Goal: Transaction & Acquisition: Purchase product/service

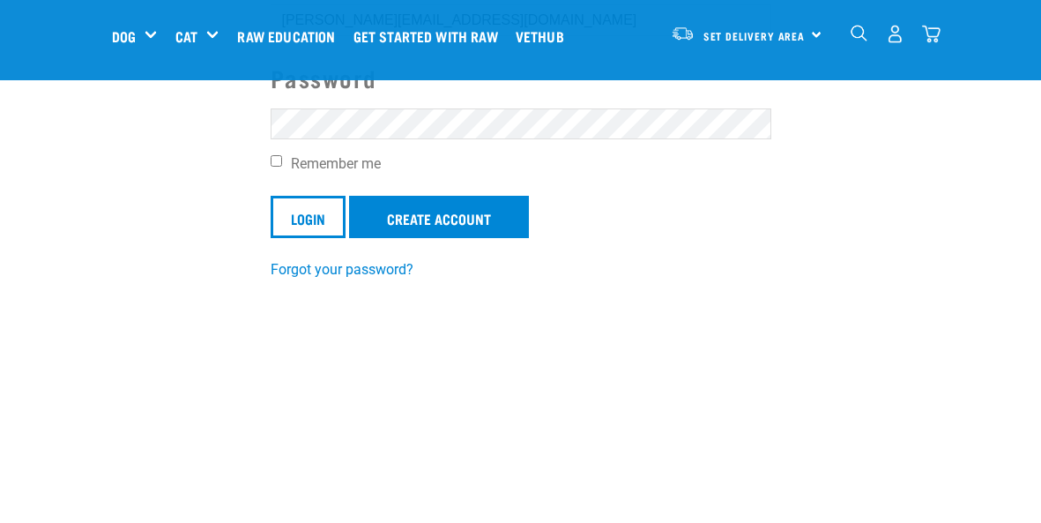
scroll to position [285, 0]
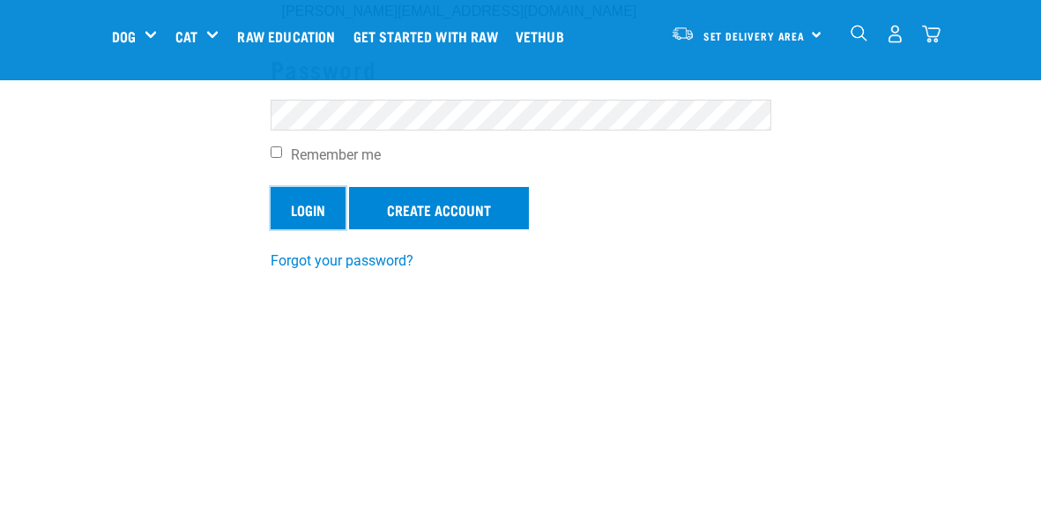
click at [332, 200] on input "Login" at bounding box center [308, 208] width 75 height 42
click at [277, 157] on label "Remember me" at bounding box center [521, 155] width 501 height 21
click at [277, 157] on input "Remember me" at bounding box center [276, 151] width 11 height 11
checkbox input "true"
click at [304, 204] on input "Login" at bounding box center [308, 208] width 75 height 42
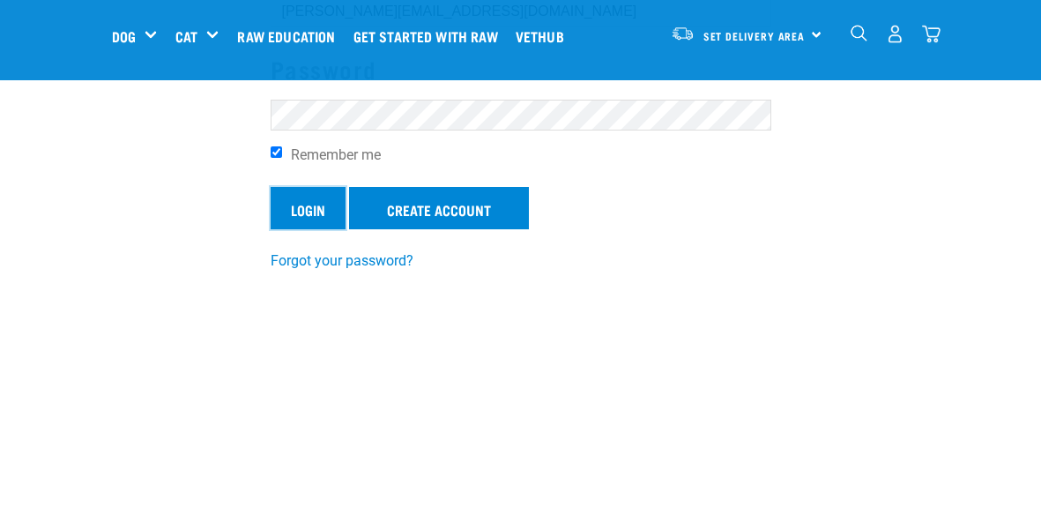
scroll to position [0, 0]
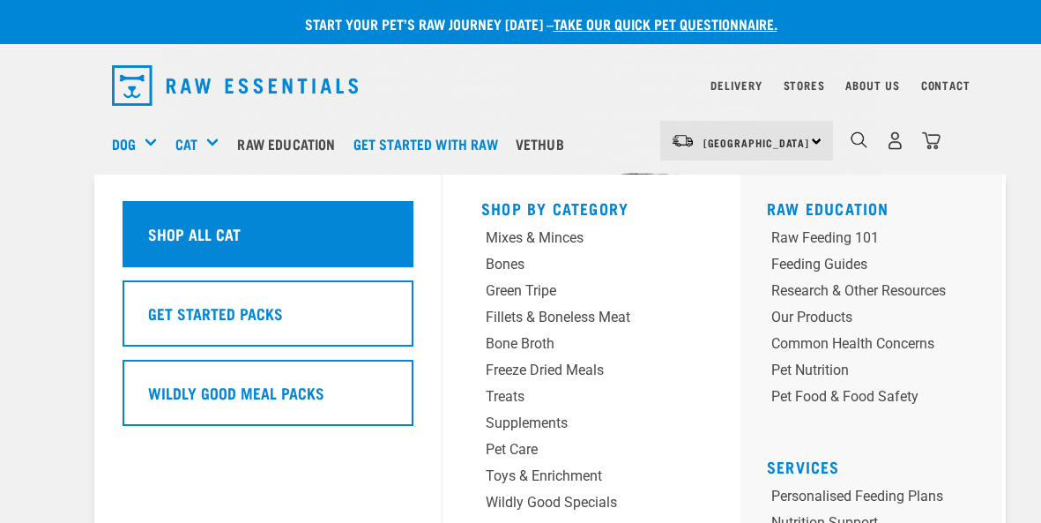
click at [209, 232] on h5 "Shop All Cat" at bounding box center [194, 233] width 93 height 23
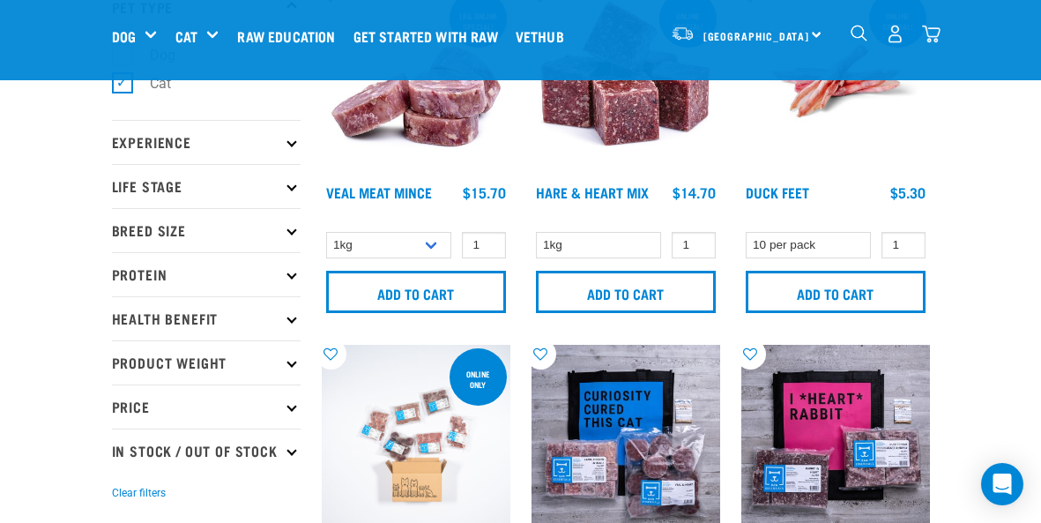
scroll to position [142, 0]
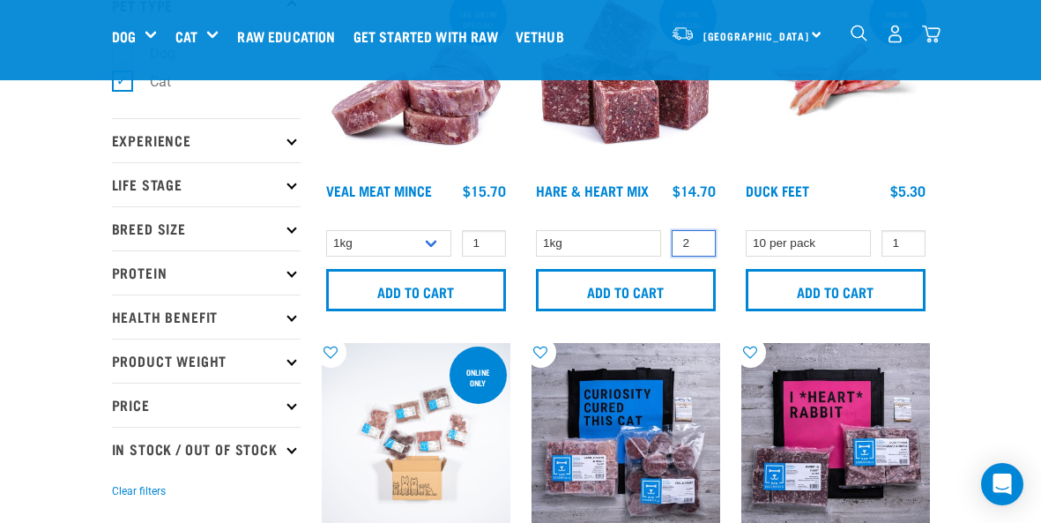
click at [703, 238] on input "2" at bounding box center [693, 243] width 44 height 27
click at [703, 238] on input "3" at bounding box center [693, 243] width 44 height 27
type input "4"
click at [703, 238] on input "4" at bounding box center [693, 243] width 44 height 27
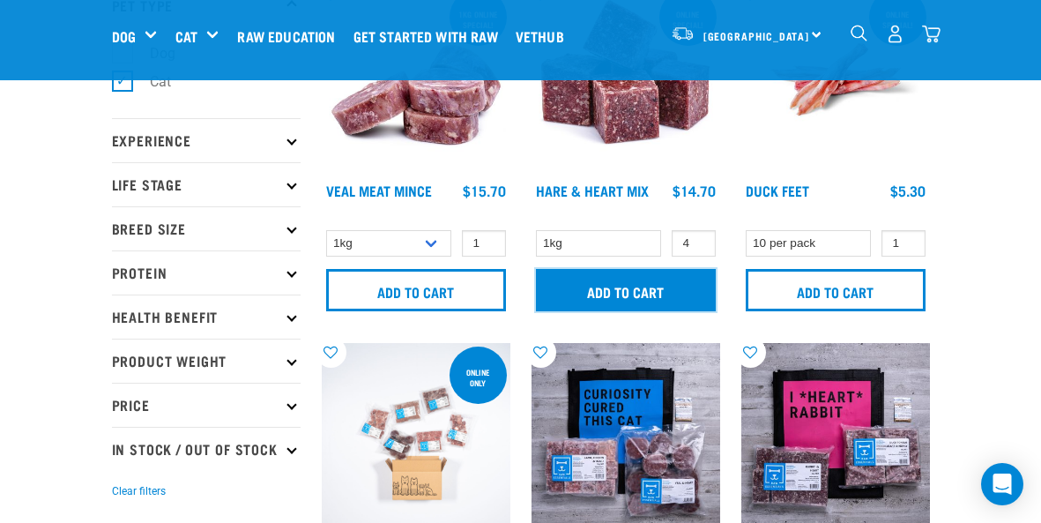
click at [644, 286] on input "Add to cart" at bounding box center [626, 290] width 180 height 42
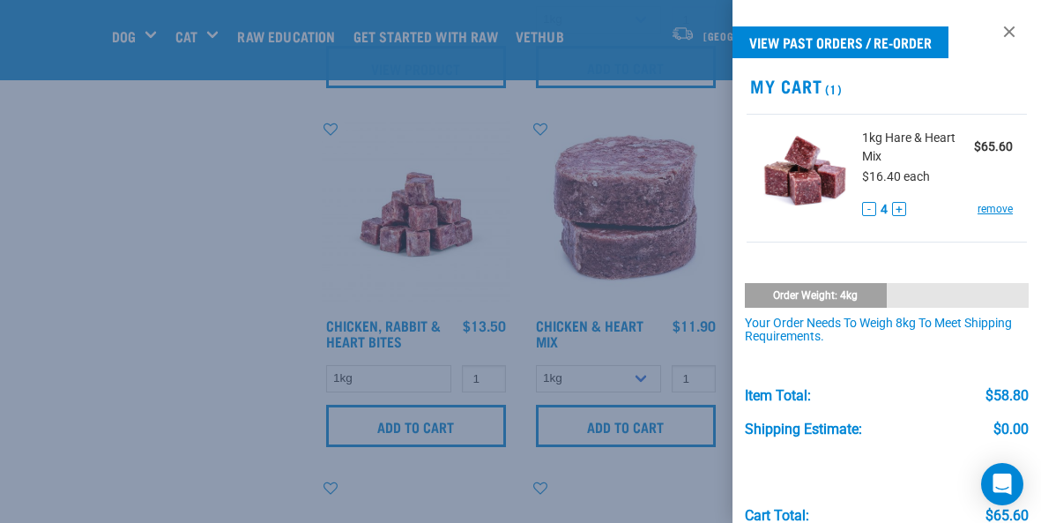
scroll to position [1086, 0]
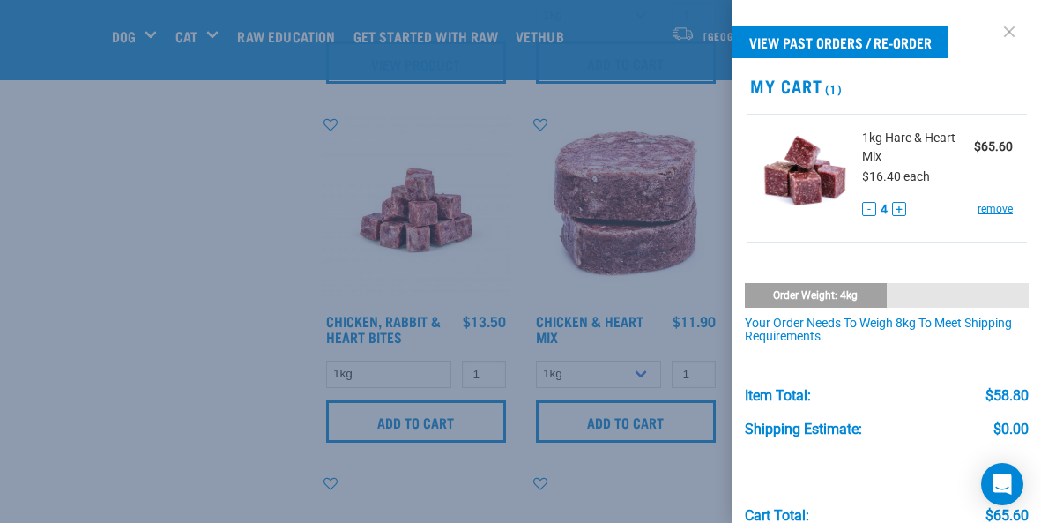
click at [1010, 26] on link at bounding box center [1009, 32] width 28 height 28
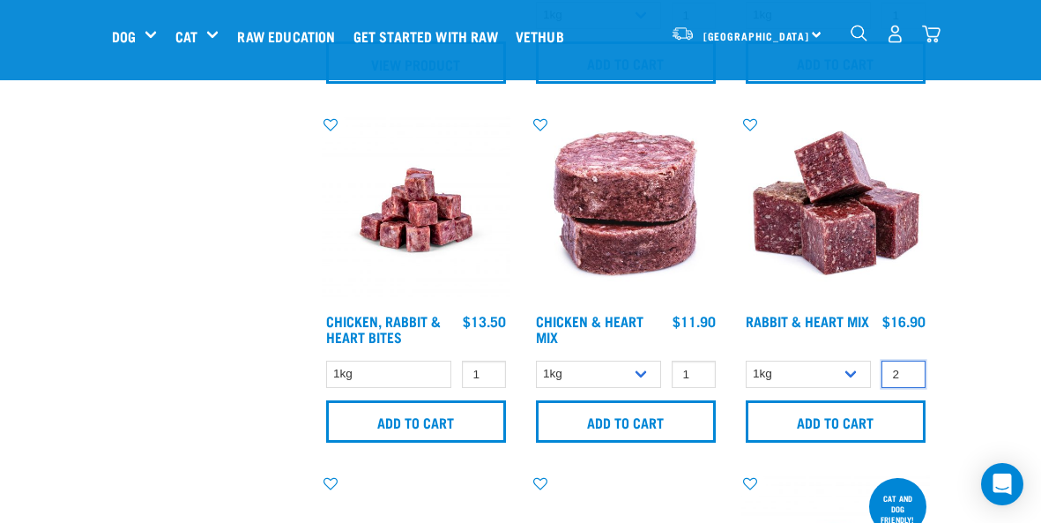
click at [907, 373] on input "2" at bounding box center [903, 373] width 44 height 27
click at [907, 373] on input "3" at bounding box center [903, 373] width 44 height 27
type input "4"
click at [907, 373] on input "4" at bounding box center [903, 373] width 44 height 27
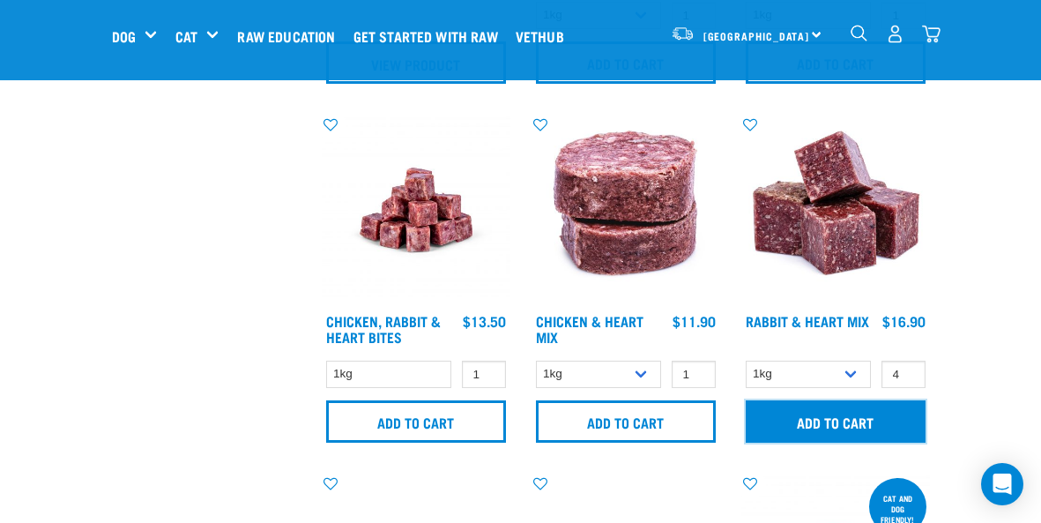
click at [834, 416] on input "Add to cart" at bounding box center [835, 421] width 180 height 42
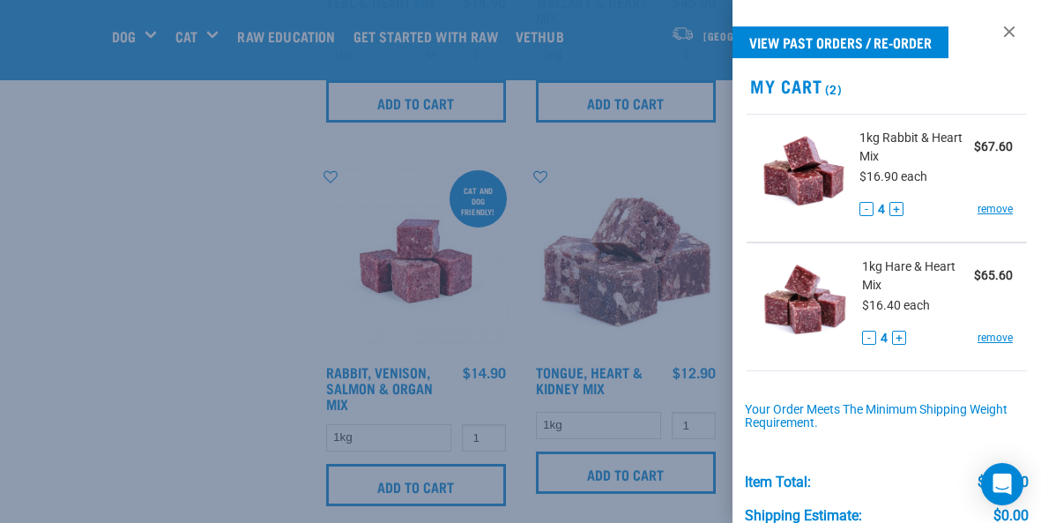
scroll to position [1769, 0]
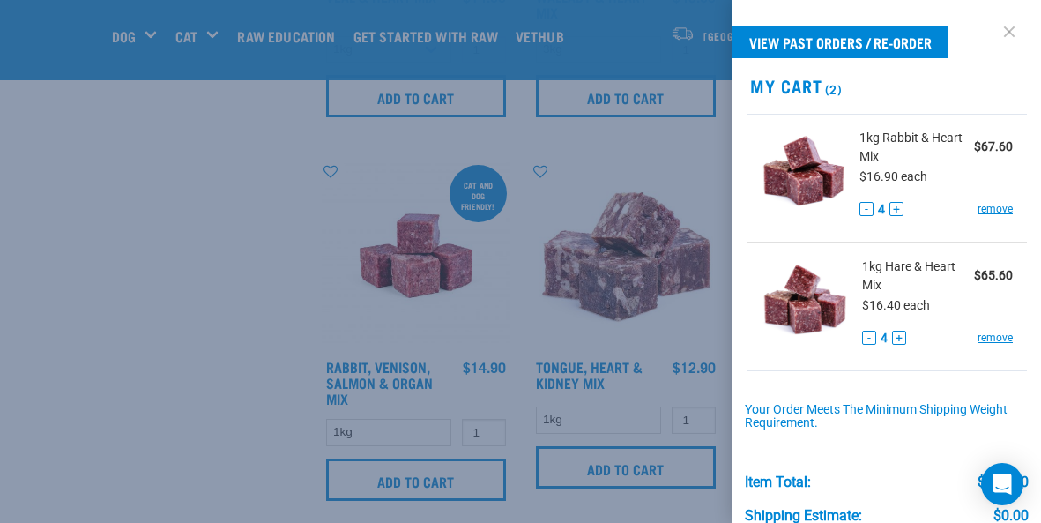
click at [1006, 31] on link at bounding box center [1009, 32] width 28 height 28
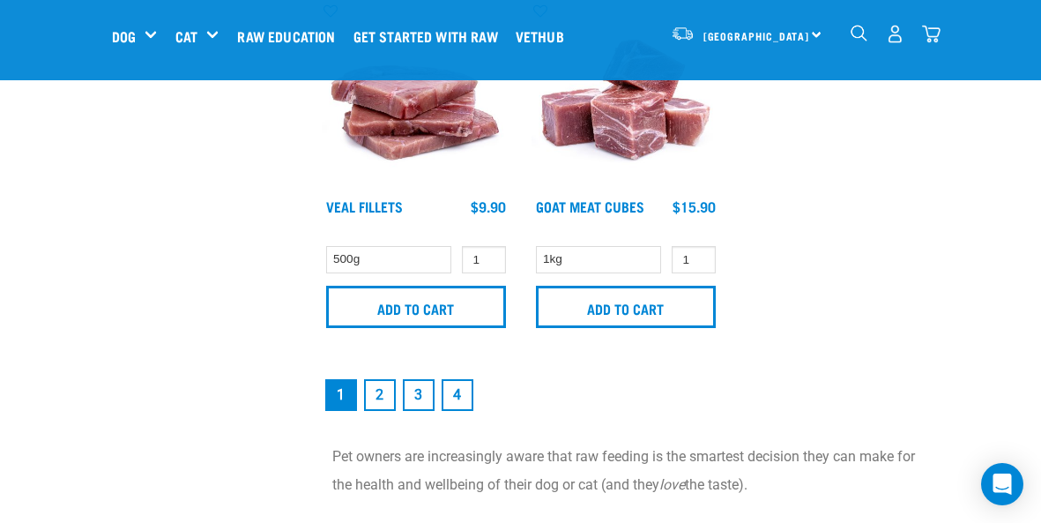
scroll to position [3736, 0]
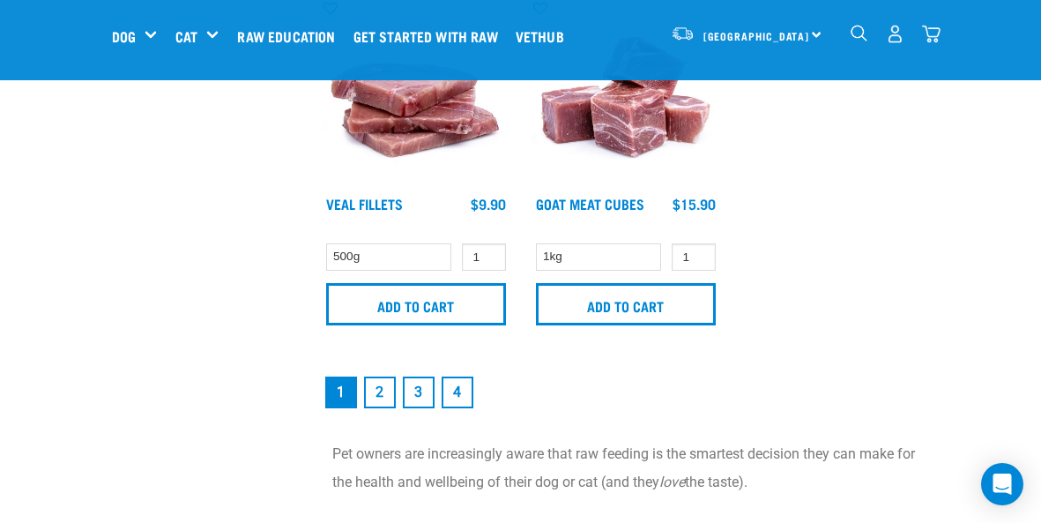
click at [380, 394] on link "2" at bounding box center [380, 392] width 32 height 32
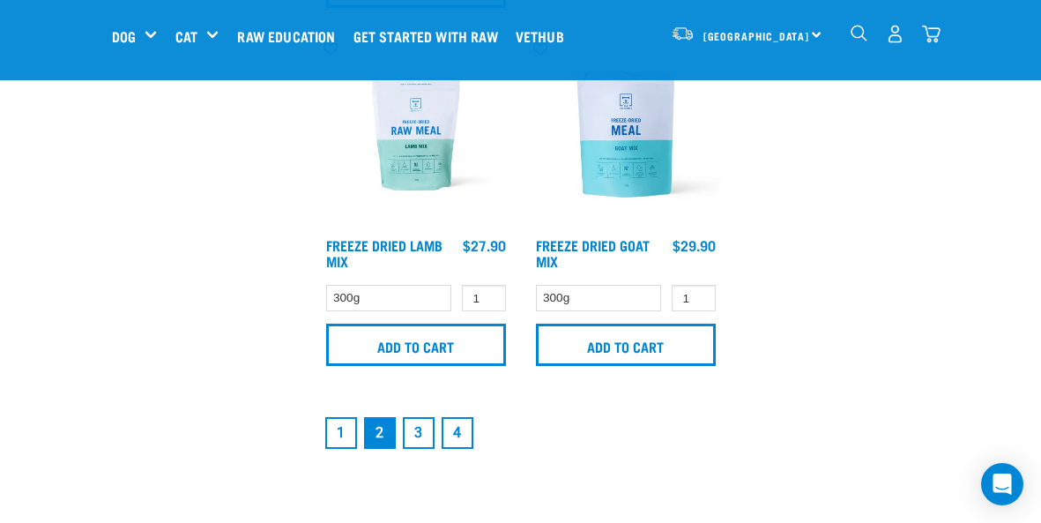
scroll to position [3716, 0]
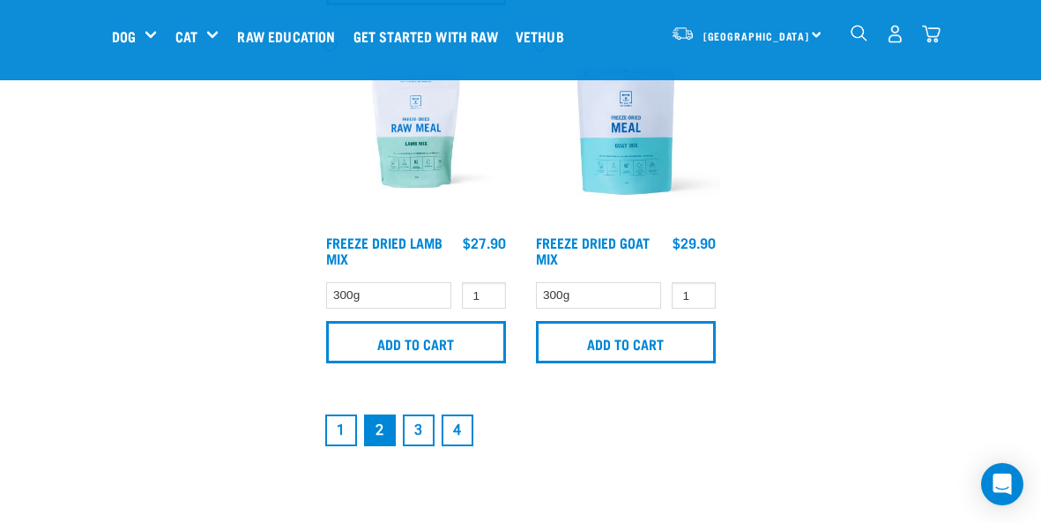
click at [420, 431] on link "3" at bounding box center [419, 430] width 32 height 32
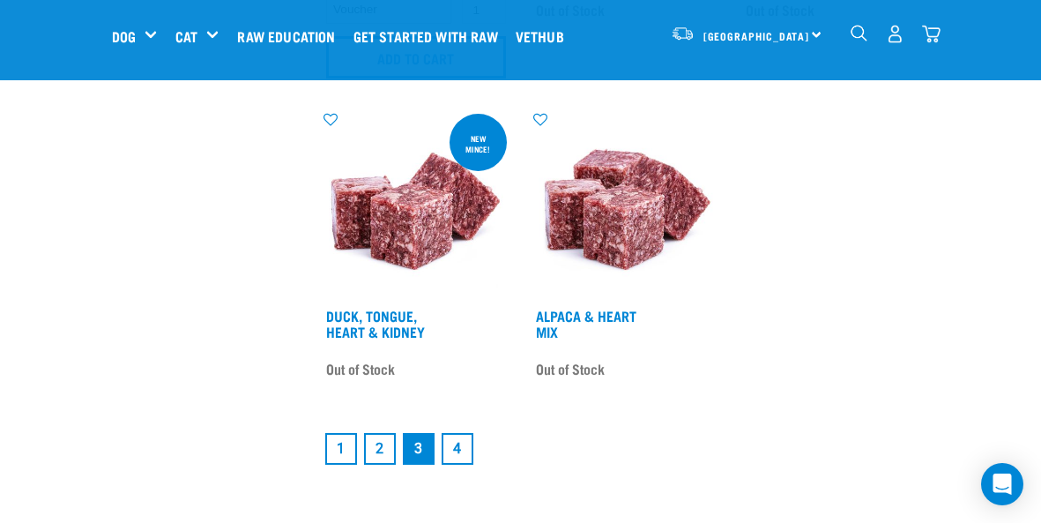
scroll to position [3682, 0]
click at [461, 463] on link "4" at bounding box center [457, 448] width 32 height 32
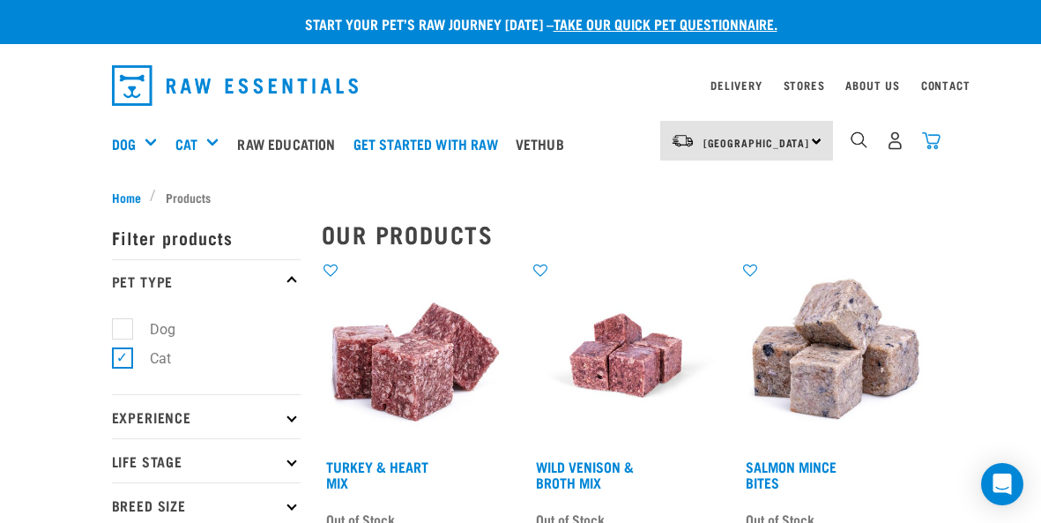
click at [932, 137] on img "dropdown navigation" at bounding box center [931, 140] width 19 height 19
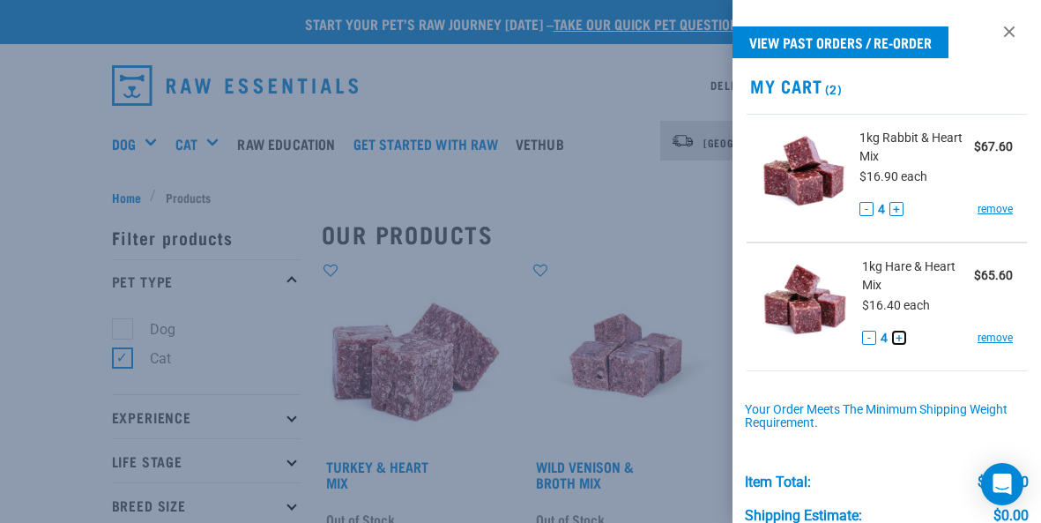
click at [899, 334] on button "+" at bounding box center [899, 337] width 14 height 14
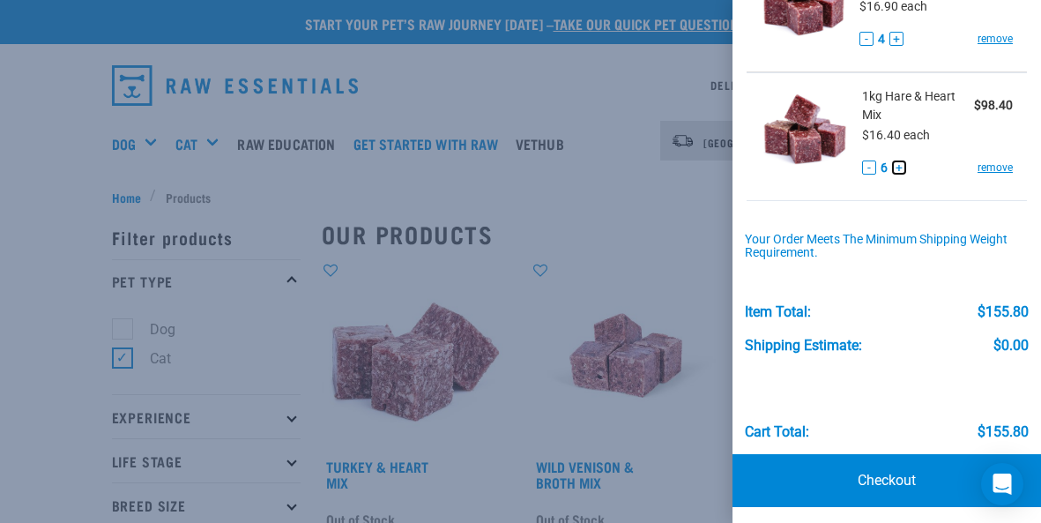
scroll to position [173, 0]
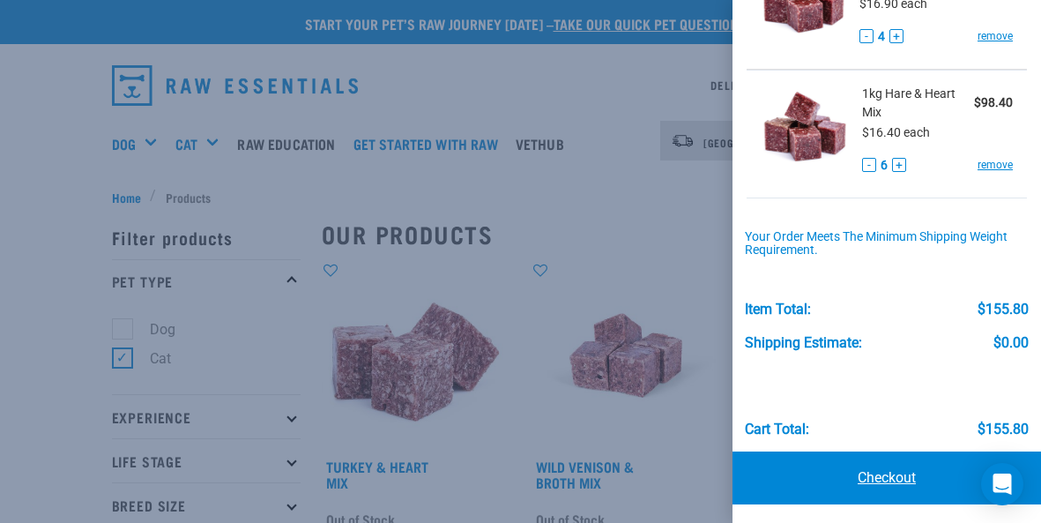
click at [892, 472] on link "Checkout" at bounding box center [886, 477] width 308 height 53
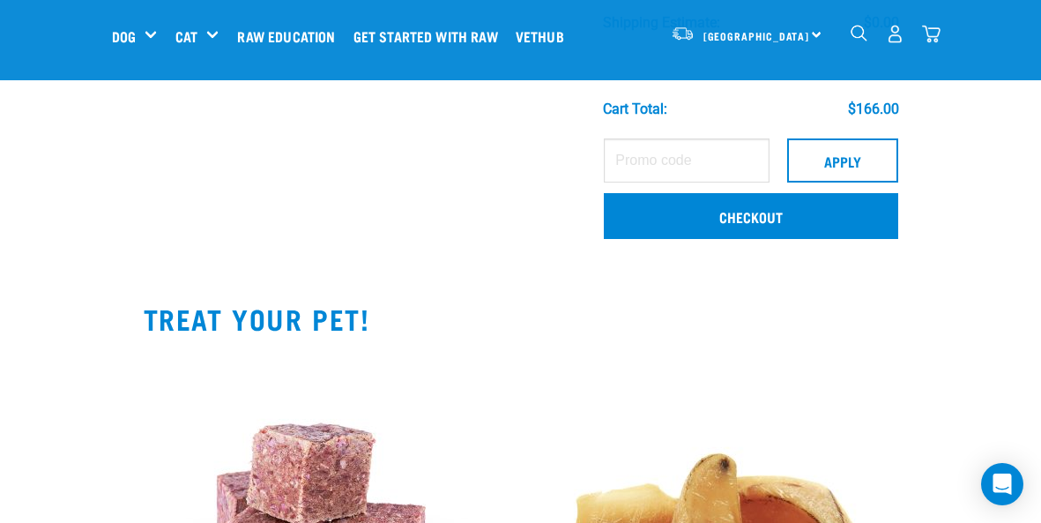
scroll to position [516, 0]
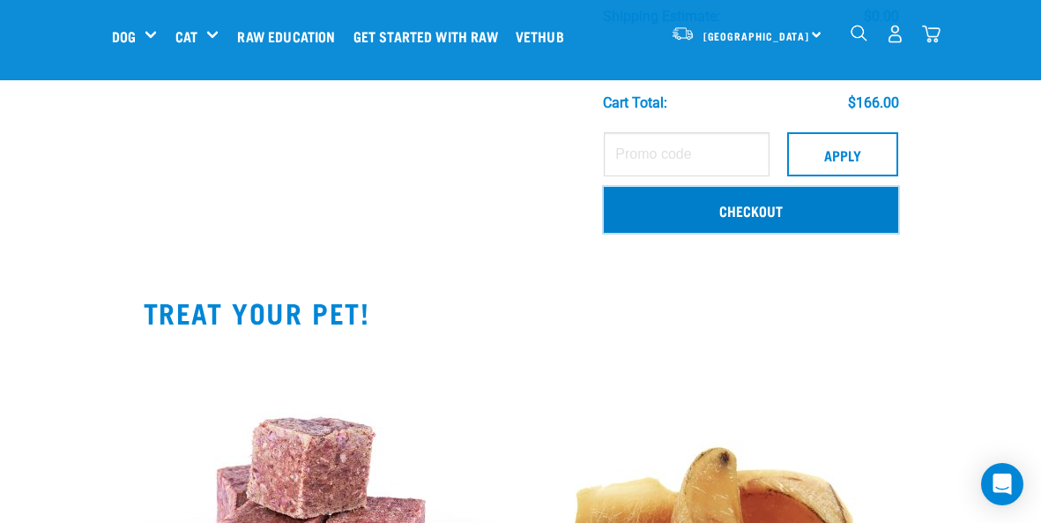
click at [760, 206] on link "Checkout" at bounding box center [750, 210] width 293 height 46
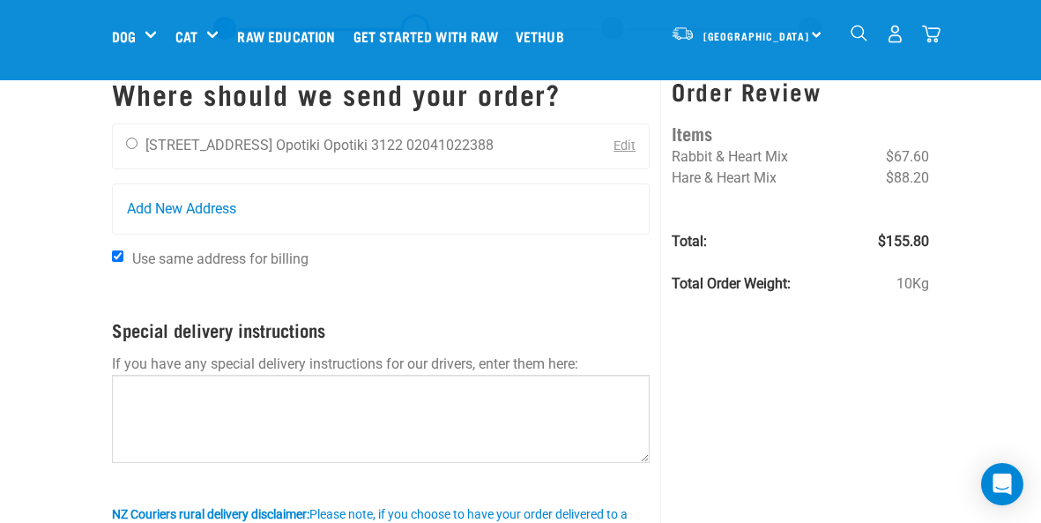
scroll to position [61, 0]
click at [131, 141] on input "radio" at bounding box center [131, 142] width 11 height 11
radio input "true"
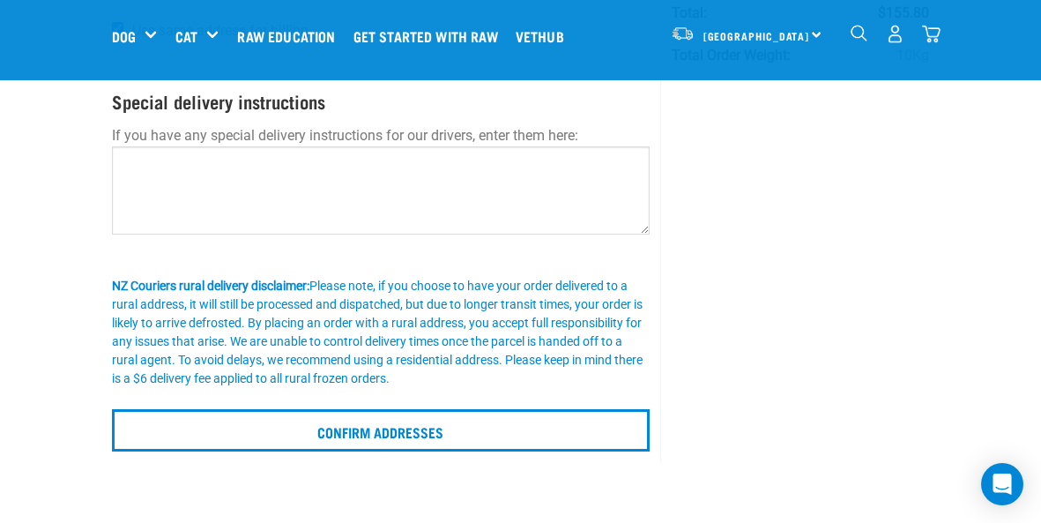
scroll to position [290, 0]
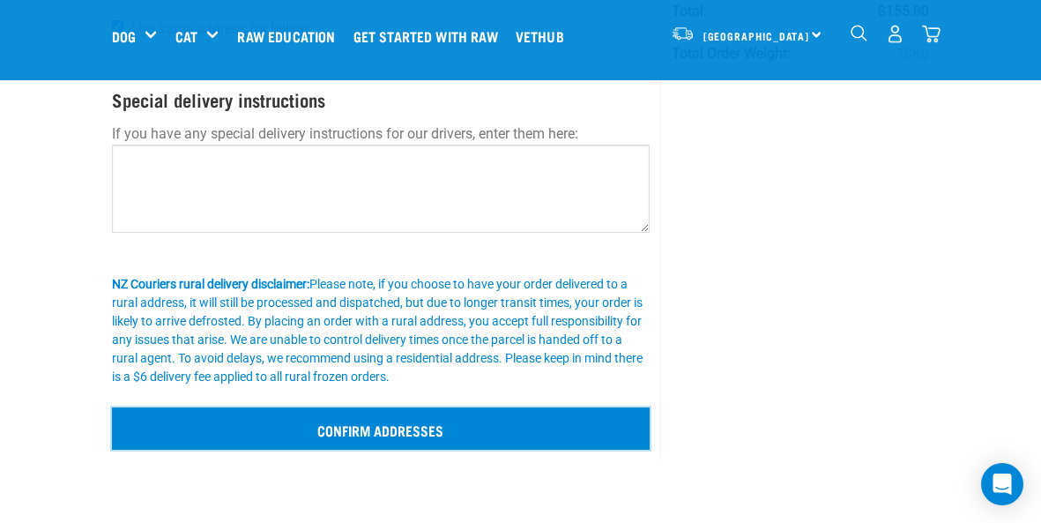
click at [406, 421] on input "Confirm addresses" at bounding box center [381, 428] width 538 height 42
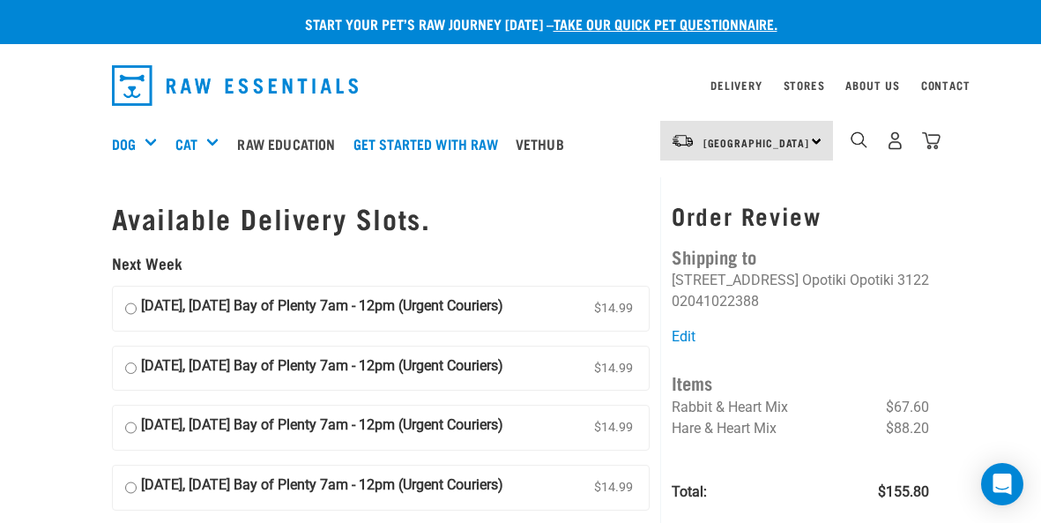
click at [126, 308] on input "[DATE], [DATE] Bay of Plenty 7am - 12pm (Urgent Couriers) $14.99" at bounding box center [130, 308] width 11 height 26
radio input "true"
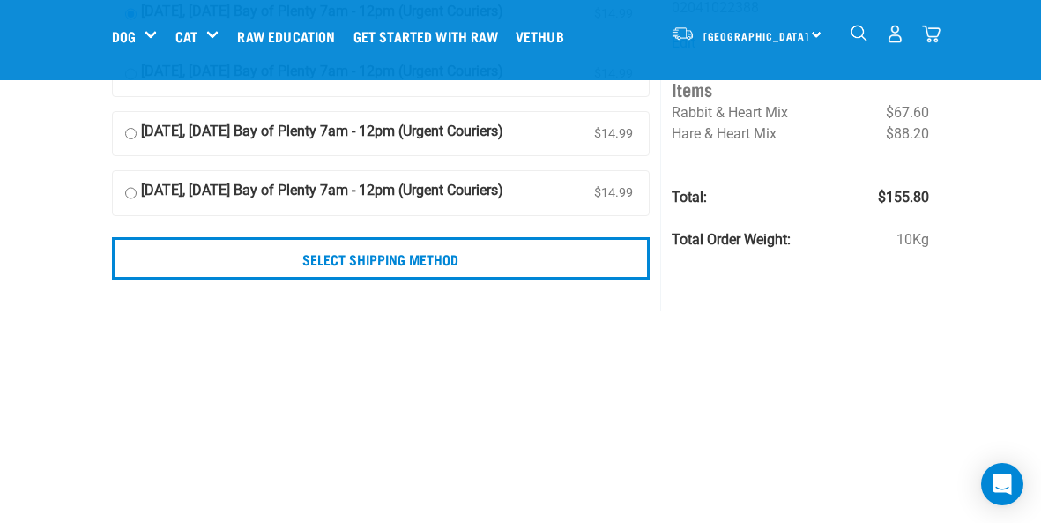
scroll to position [160, 0]
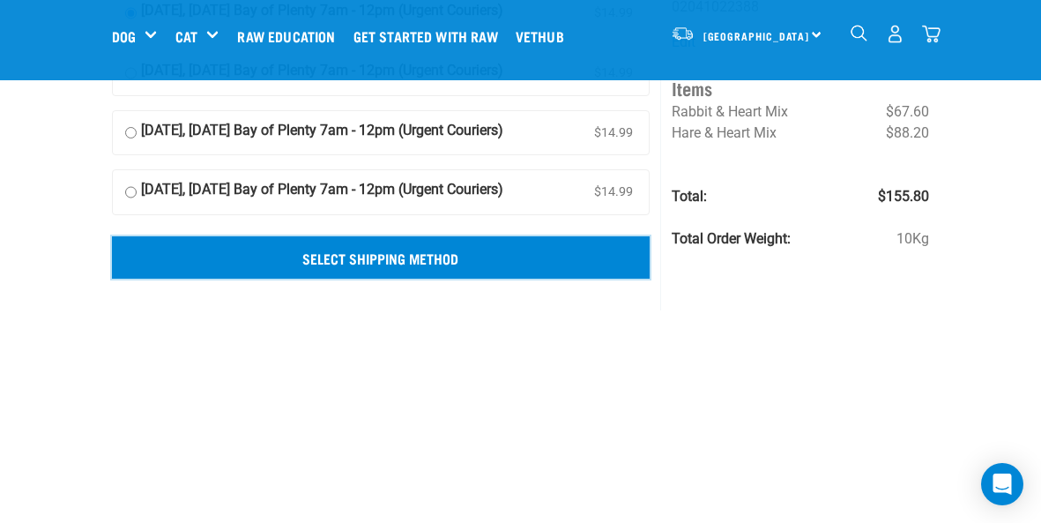
click at [342, 252] on input "Select Shipping Method" at bounding box center [381, 257] width 538 height 42
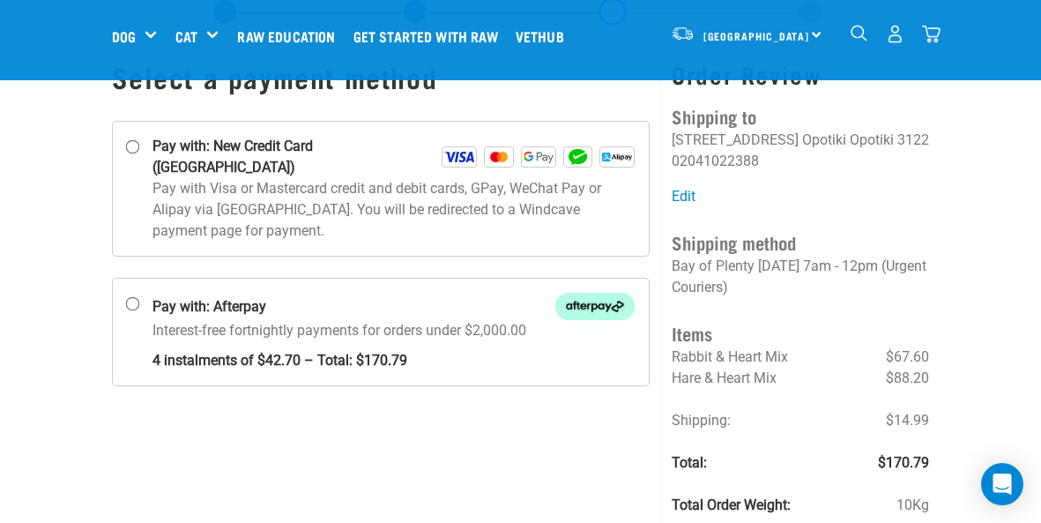
scroll to position [78, 0]
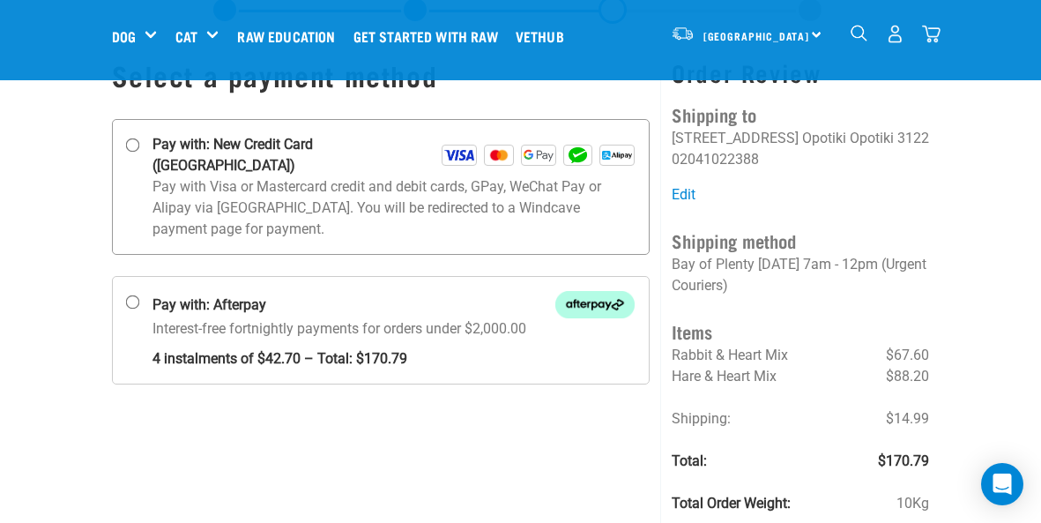
click at [126, 139] on input "Pay with: New Credit Card (Windcave)" at bounding box center [132, 145] width 14 height 14
radio input "true"
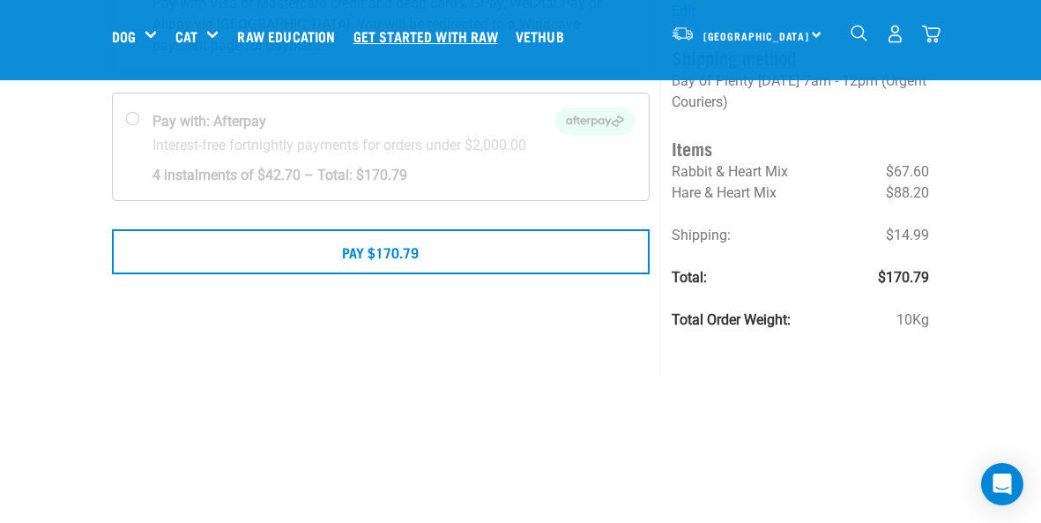
scroll to position [268, 0]
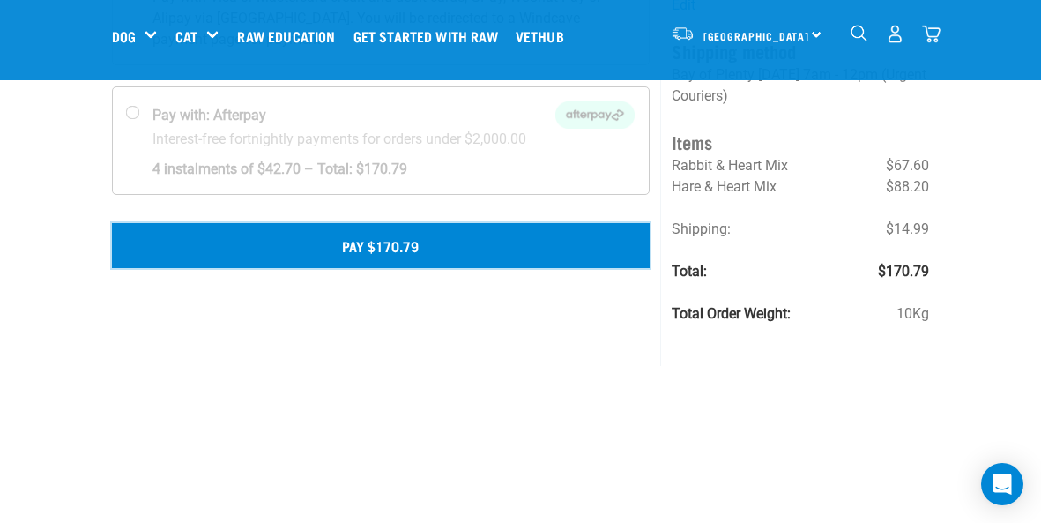
click at [404, 223] on button "Pay $170.79" at bounding box center [381, 245] width 538 height 44
